Goal: Information Seeking & Learning: Check status

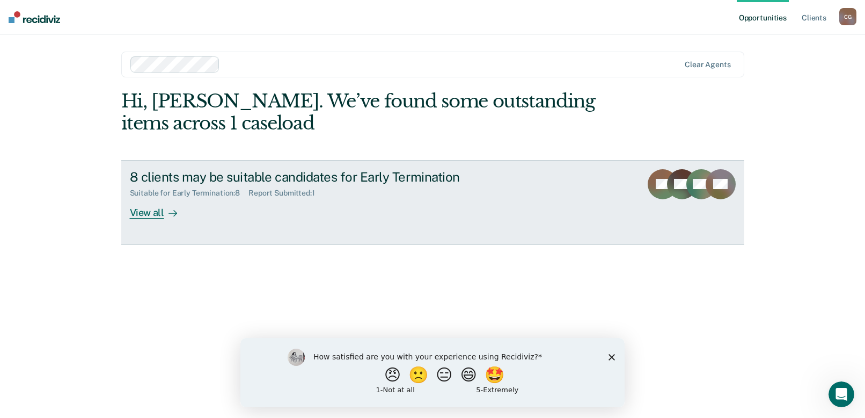
click at [160, 214] on div "View all" at bounding box center [160, 208] width 60 height 21
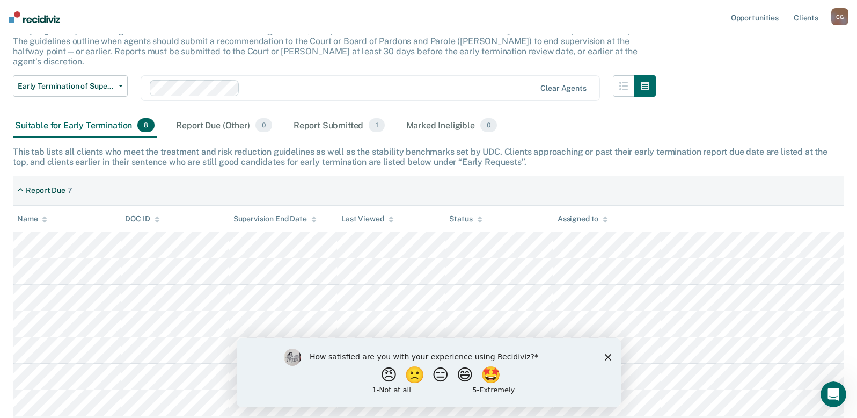
scroll to position [161, 0]
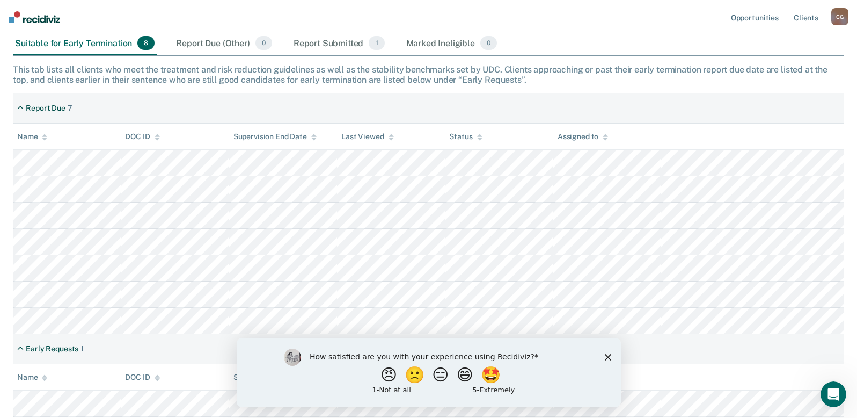
click at [607, 359] on icon "Close survey" at bounding box center [607, 356] width 6 height 6
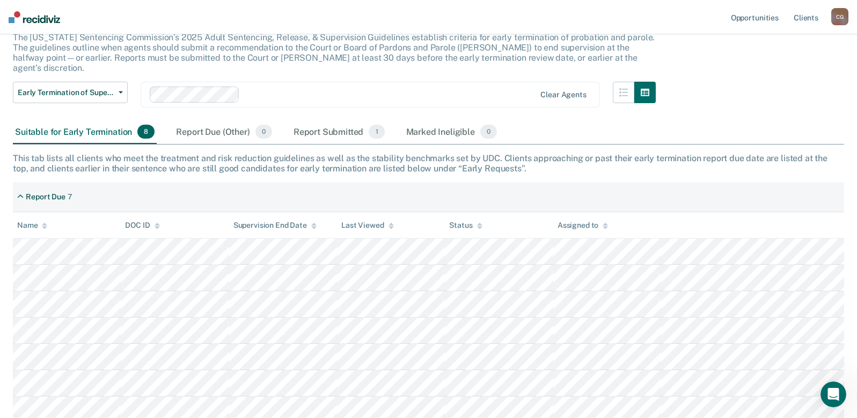
scroll to position [66, 0]
